Goal: Transaction & Acquisition: Purchase product/service

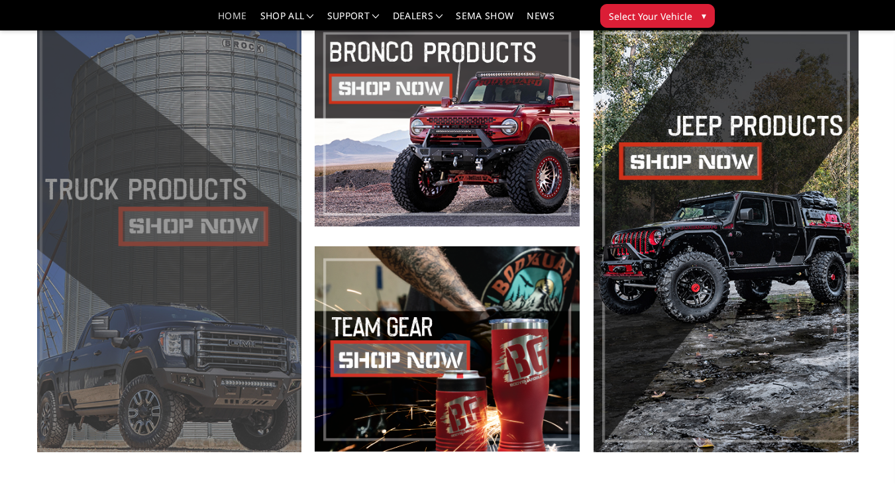
scroll to position [443, 0]
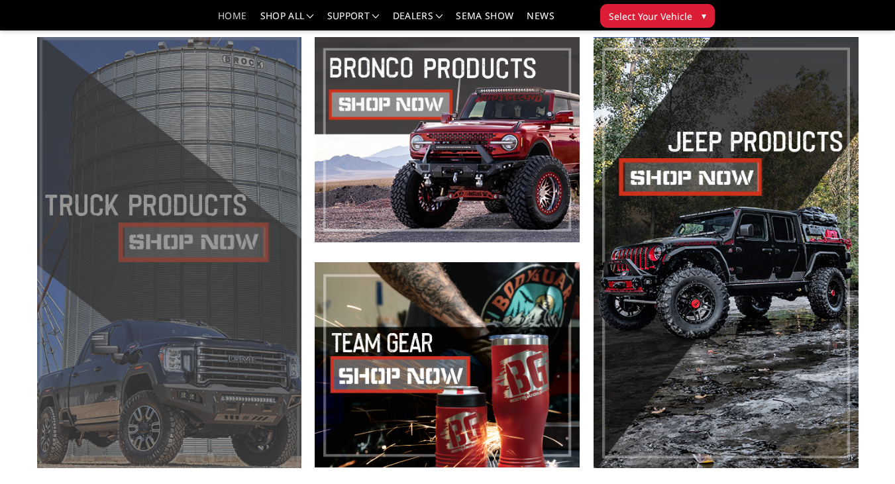
click at [199, 228] on span at bounding box center [169, 252] width 265 height 431
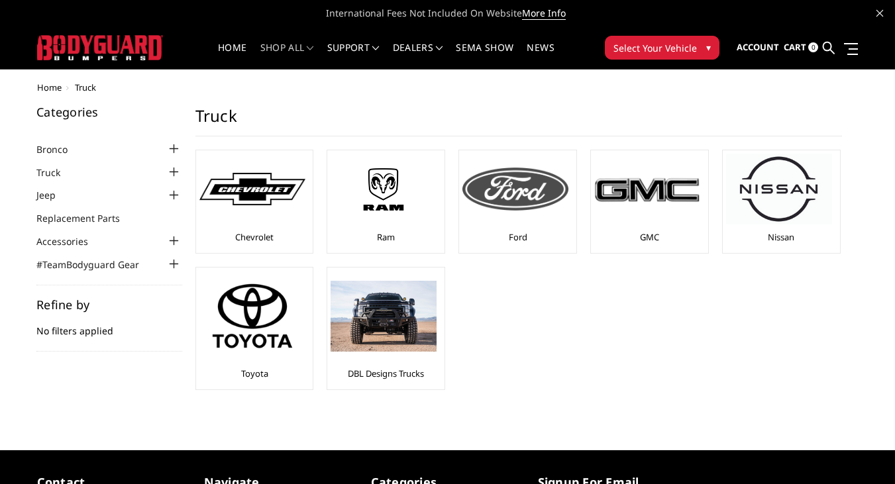
click at [529, 196] on img at bounding box center [516, 189] width 106 height 42
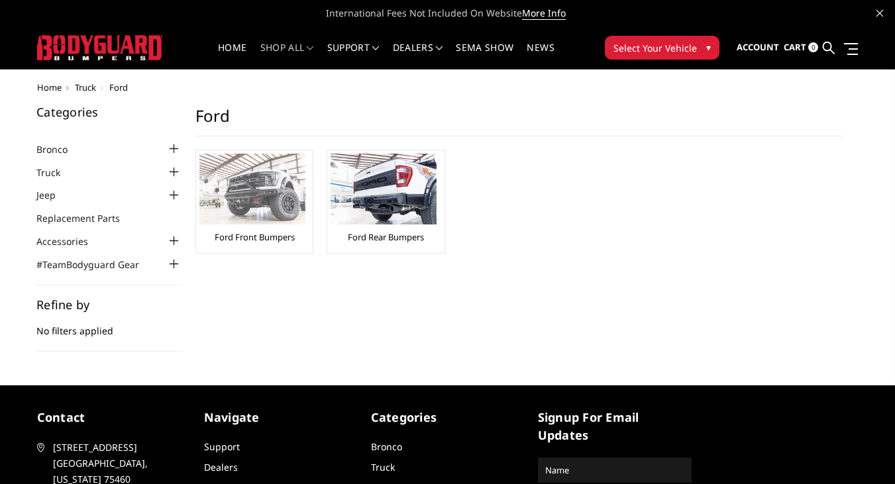
click at [270, 197] on img at bounding box center [252, 189] width 106 height 71
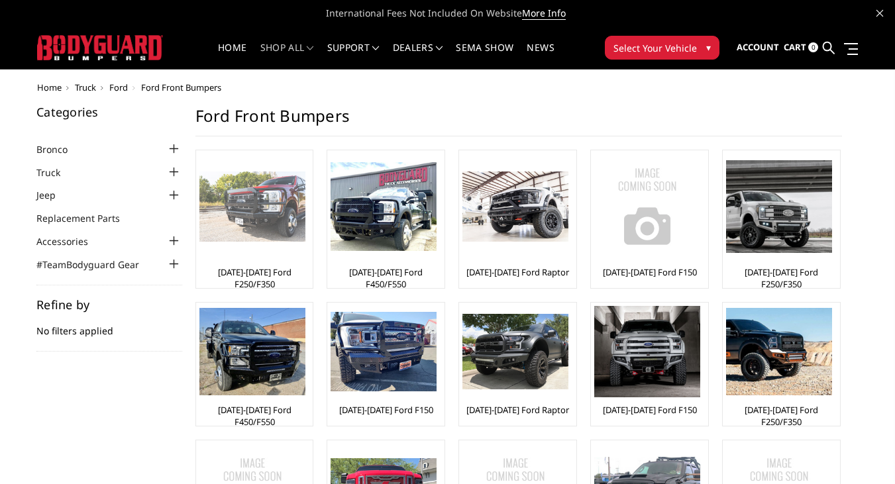
click at [240, 210] on img at bounding box center [252, 207] width 106 height 71
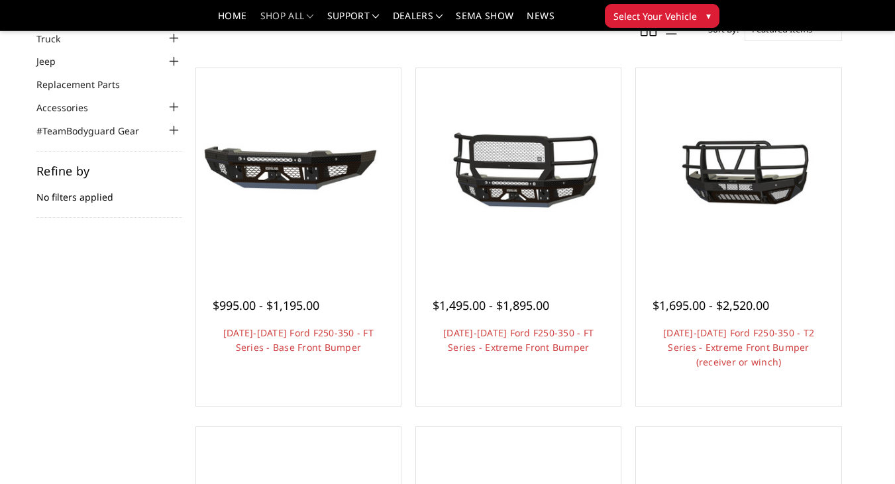
scroll to position [64, 0]
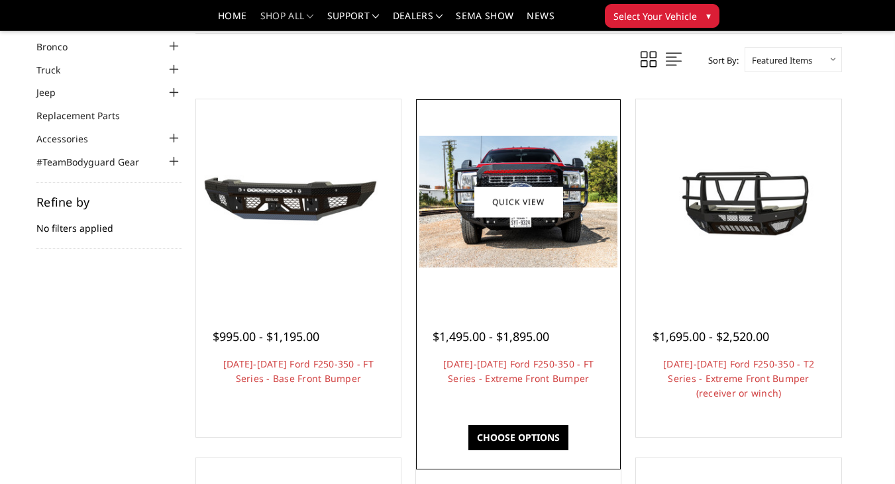
click at [495, 237] on img at bounding box center [519, 202] width 198 height 132
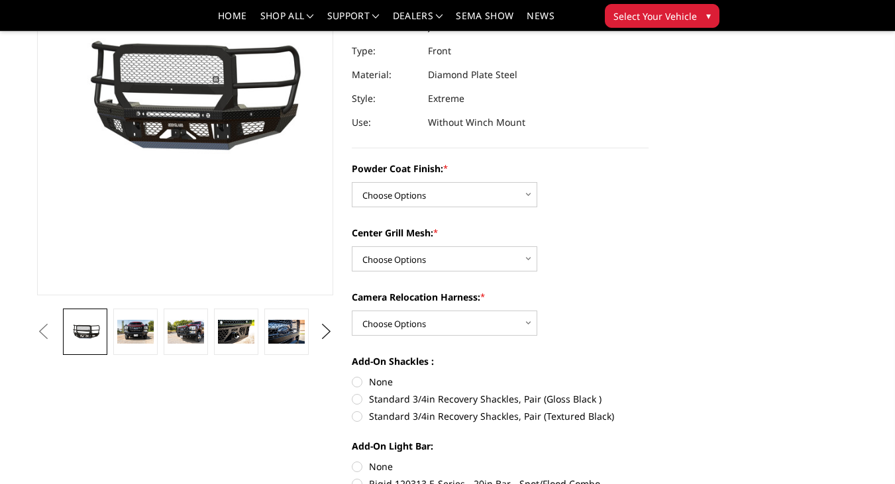
scroll to position [175, 0]
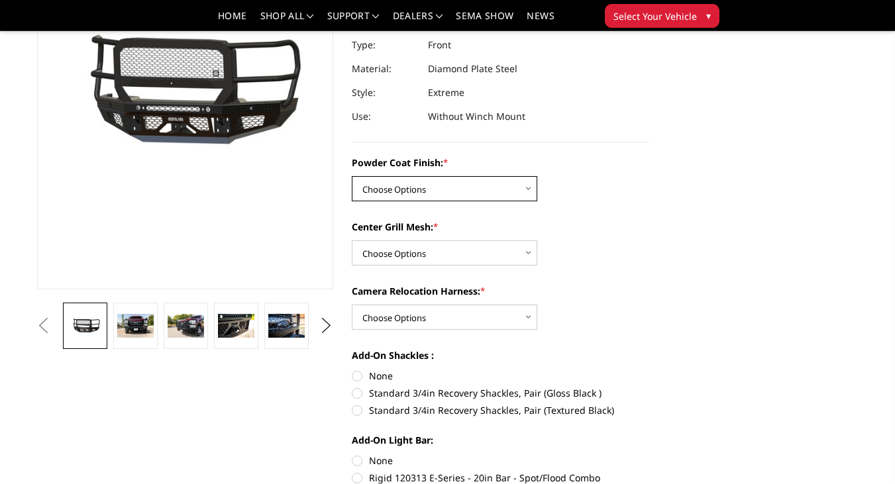
click at [510, 193] on select "Choose Options Bare Metal Gloss Black Powder Coat Textured Black Powder Coat" at bounding box center [445, 188] width 186 height 25
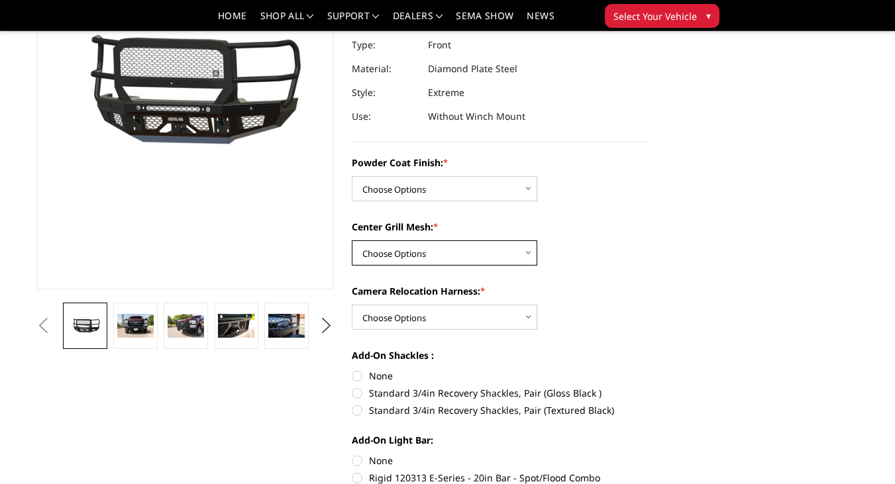
click at [449, 254] on select "Choose Options WITH Expanded Metal in Center Grill WITHOUT Expanded Metal in Ce…" at bounding box center [445, 253] width 186 height 25
click at [352, 241] on select "Choose Options WITH Expanded Metal in Center Grill WITHOUT Expanded Metal in Ce…" at bounding box center [445, 253] width 186 height 25
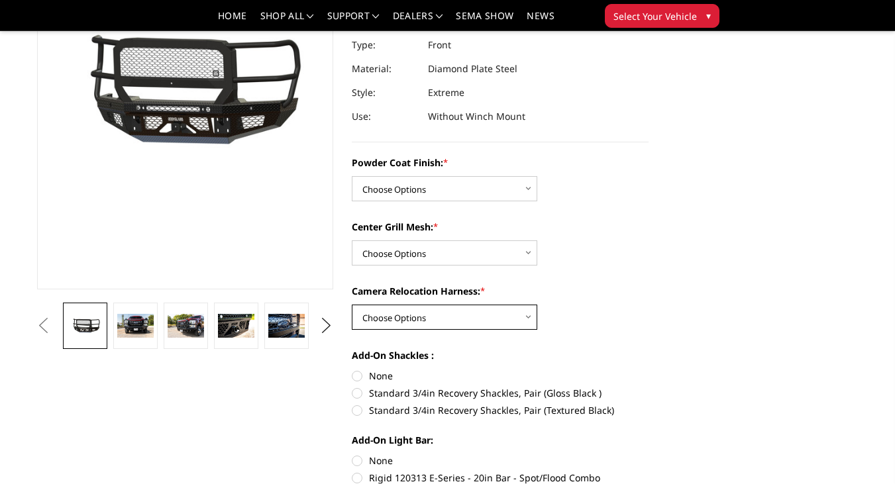
click at [447, 317] on select "Choose Options WITH Camera Relocation Harness WITHOUT Camera Relocation Harness" at bounding box center [445, 317] width 186 height 25
click at [352, 305] on select "Choose Options WITH Camera Relocation Harness WITHOUT Camera Relocation Harness" at bounding box center [445, 317] width 186 height 25
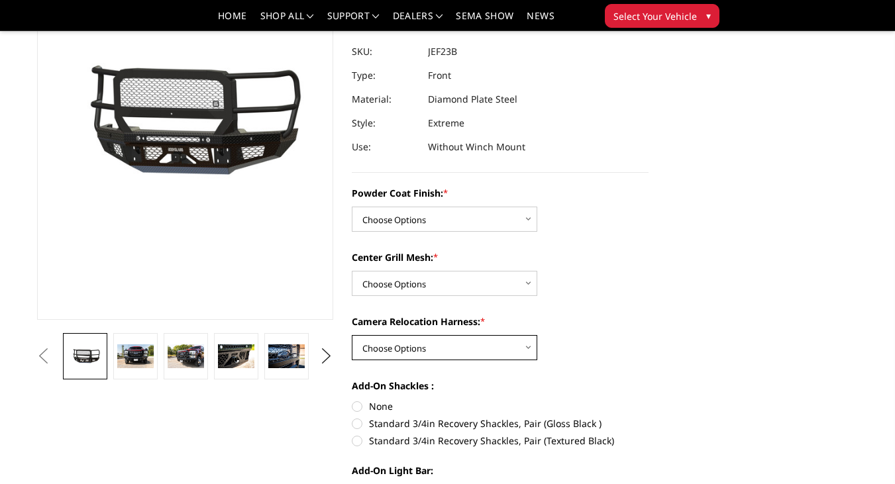
scroll to position [132, 0]
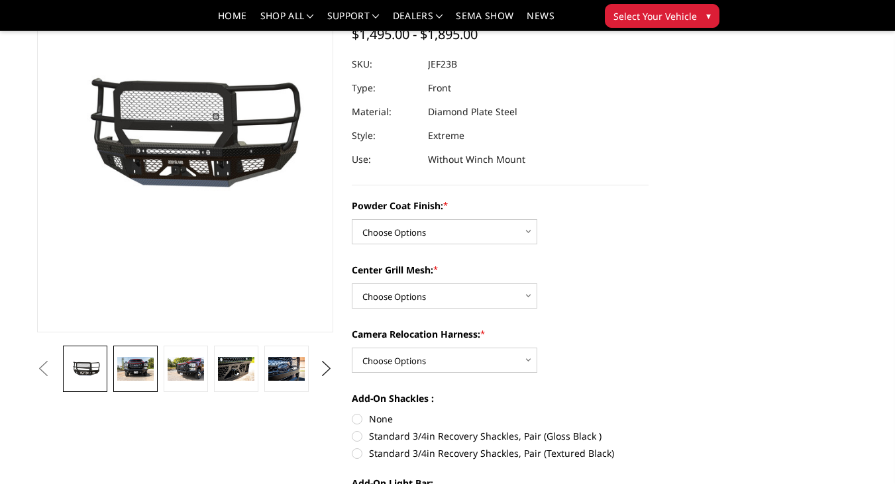
click at [142, 375] on img at bounding box center [135, 369] width 36 height 24
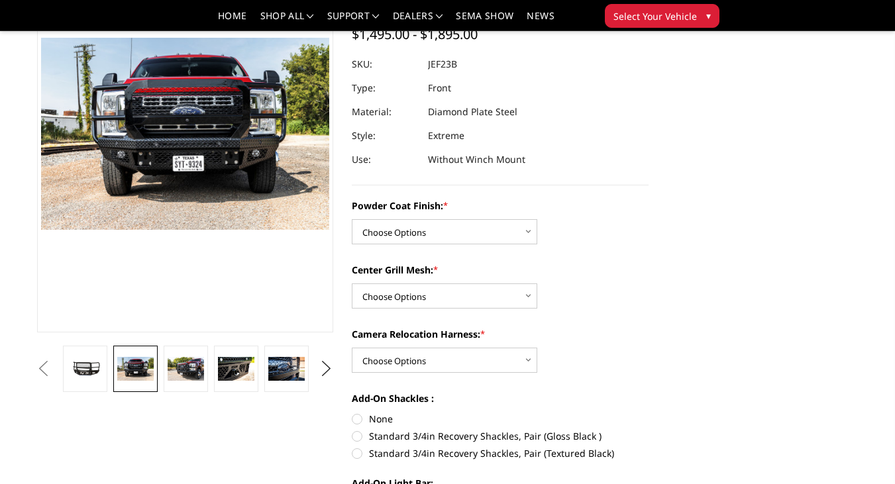
scroll to position [103, 0]
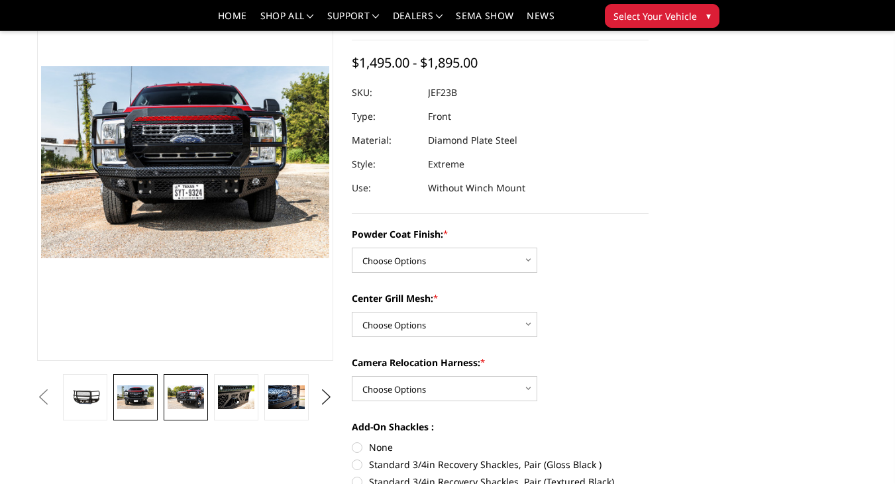
click at [183, 404] on img at bounding box center [186, 398] width 36 height 24
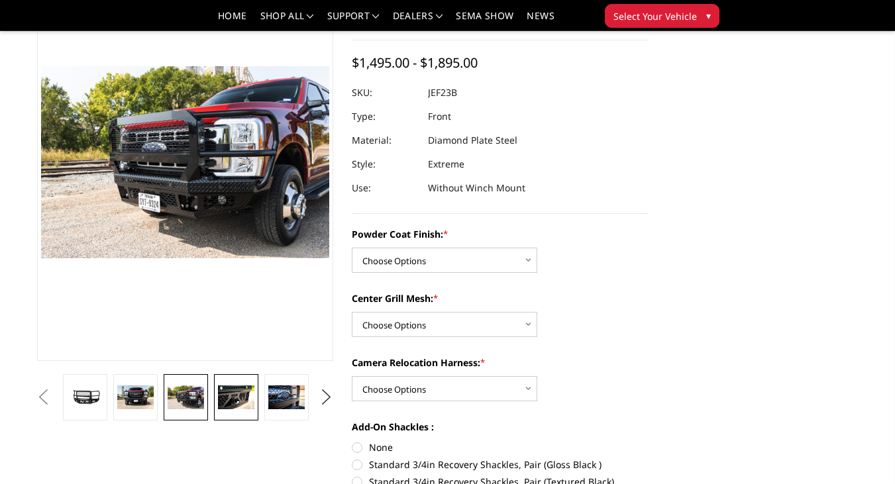
click at [223, 401] on img at bounding box center [236, 398] width 36 height 24
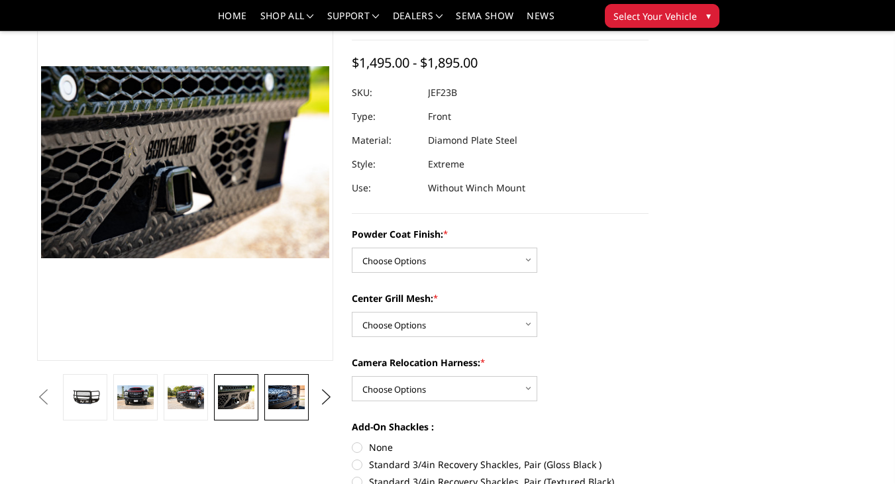
click at [290, 400] on img at bounding box center [286, 398] width 36 height 24
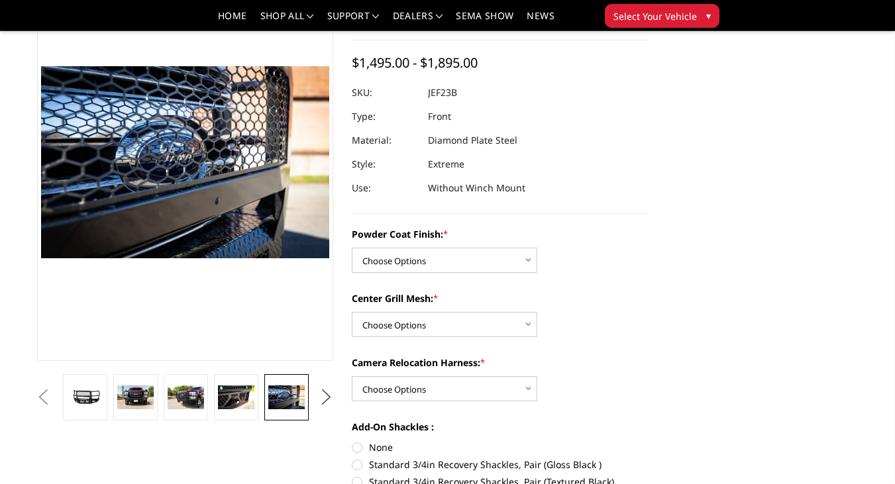
click at [329, 398] on button "Next" at bounding box center [327, 398] width 20 height 20
